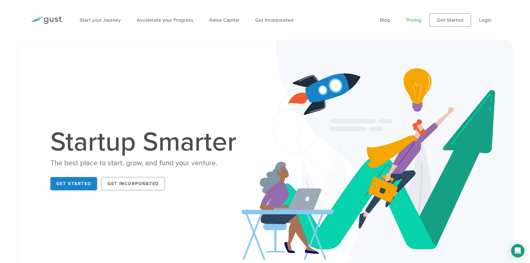
click at [415, 20] on link "Pricing" at bounding box center [413, 20] width 15 height 6
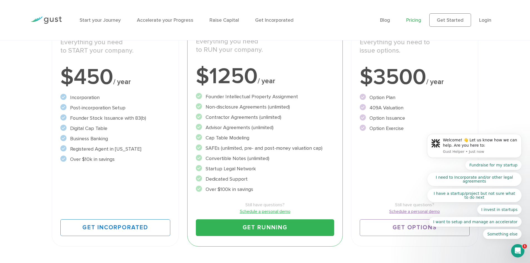
scroll to position [139, 0]
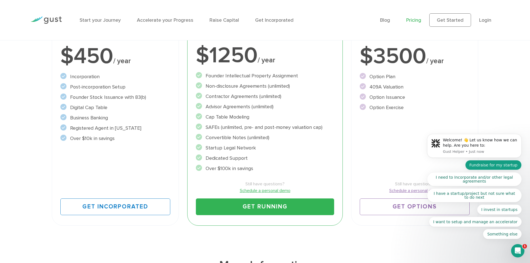
click at [491, 166] on button "Fundraise for my startup" at bounding box center [493, 165] width 56 height 10
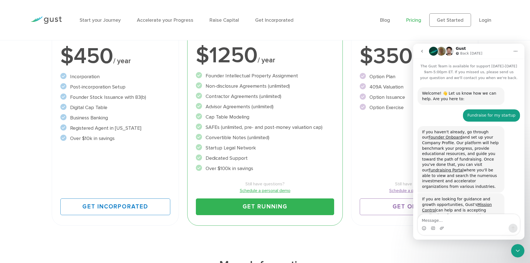
scroll to position [35, 0]
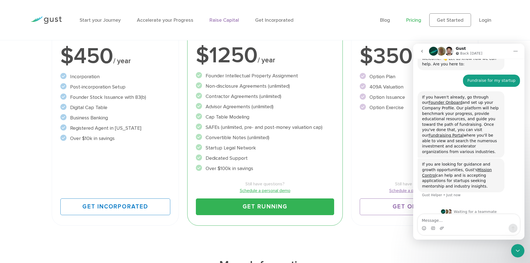
click at [213, 19] on link "Raise Capital" at bounding box center [224, 20] width 29 height 6
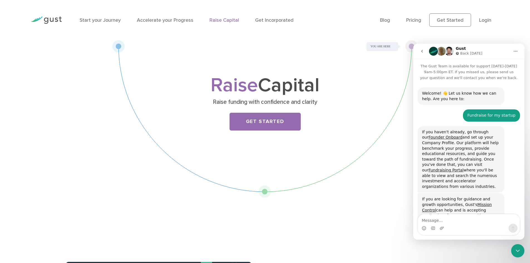
scroll to position [35, 0]
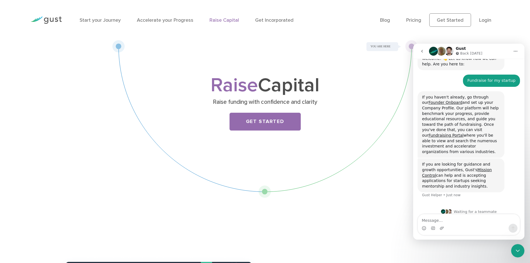
click at [517, 252] on icon "Close Intercom Messenger" at bounding box center [517, 250] width 7 height 7
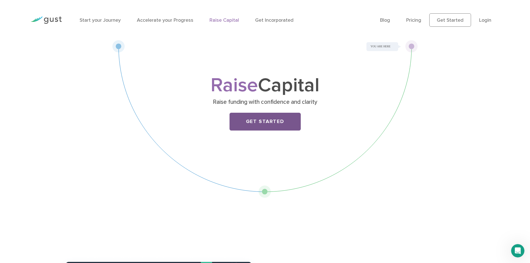
click at [265, 123] on link "Get Started" at bounding box center [265, 122] width 71 height 18
